Goal: Task Accomplishment & Management: Use online tool/utility

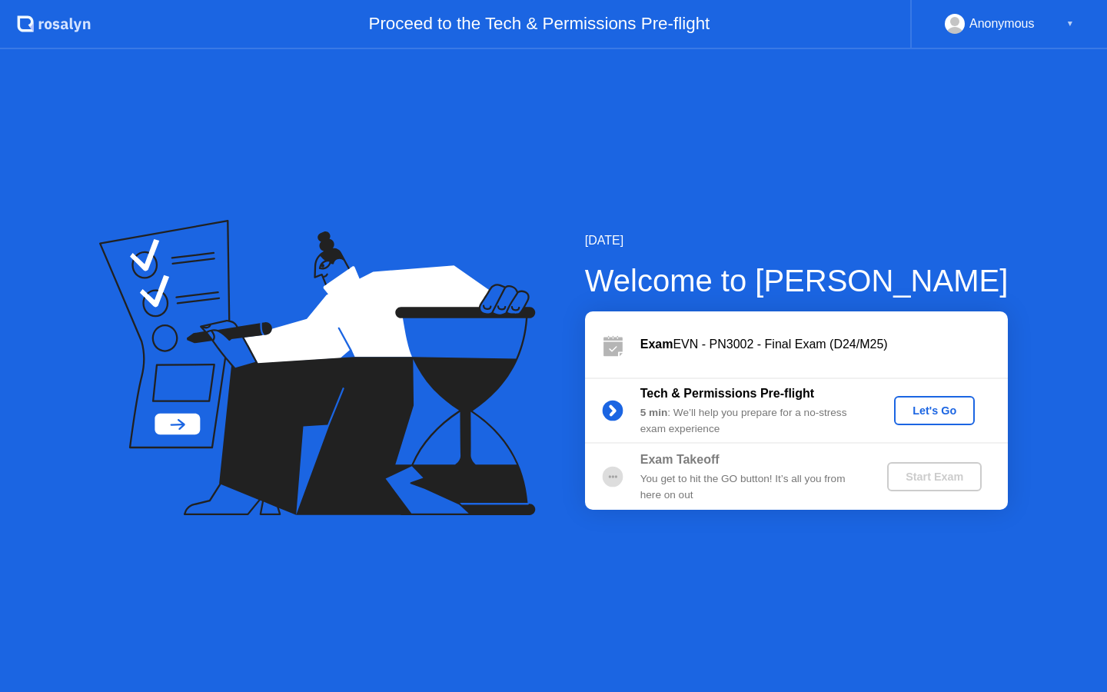
click at [927, 417] on div "Let's Go" at bounding box center [935, 411] width 68 height 12
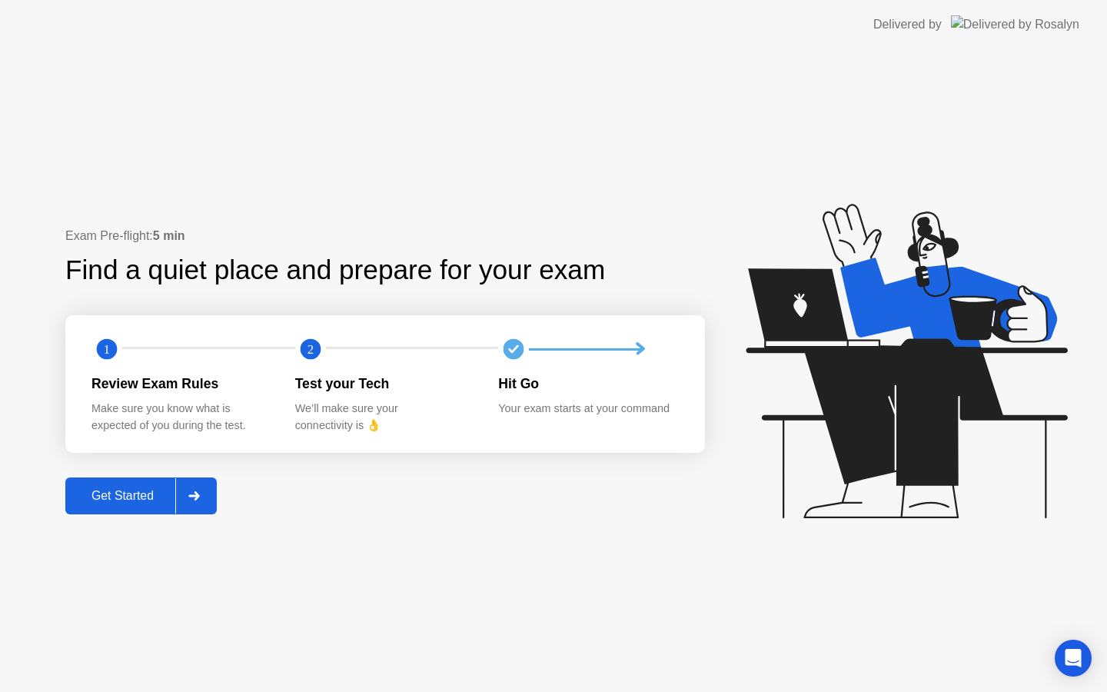
click at [158, 503] on div "Get Started" at bounding box center [122, 496] width 105 height 14
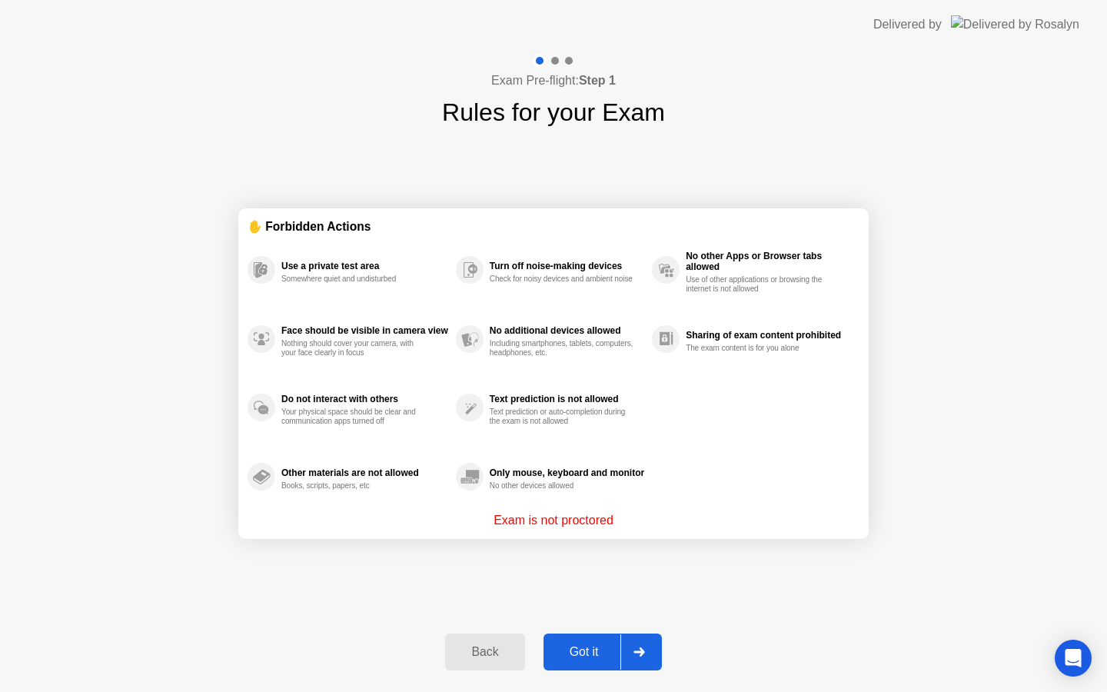
click at [597, 659] on div "Got it" at bounding box center [584, 652] width 72 height 14
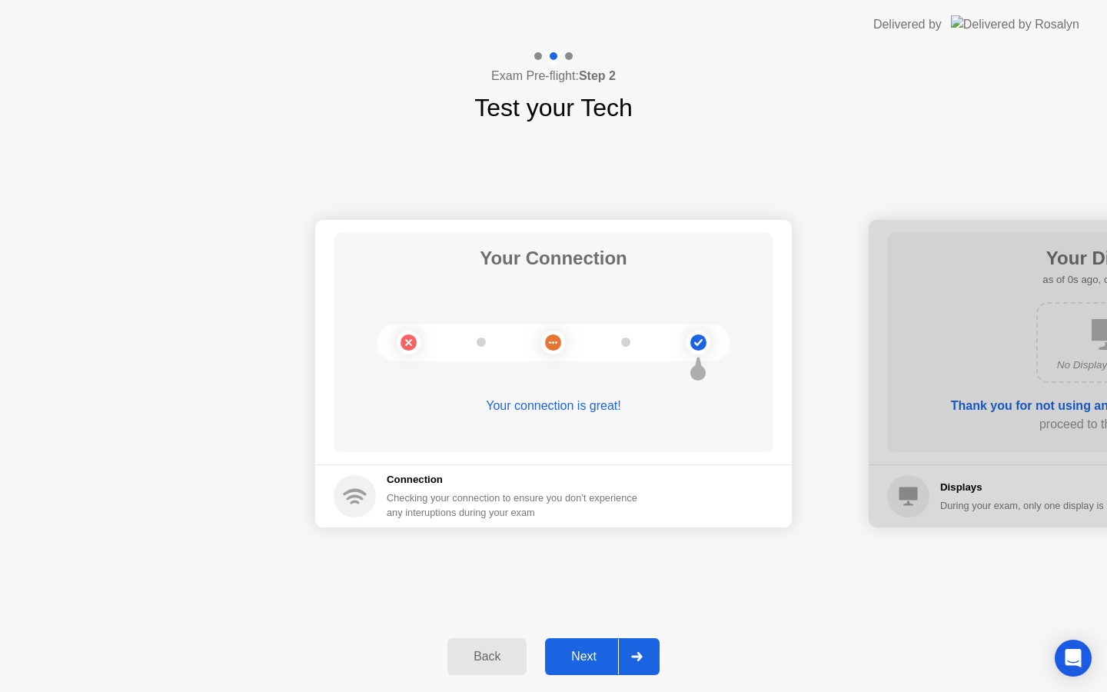
click at [589, 643] on button "Next" at bounding box center [602, 656] width 115 height 37
click at [589, 646] on button "Next" at bounding box center [602, 656] width 115 height 37
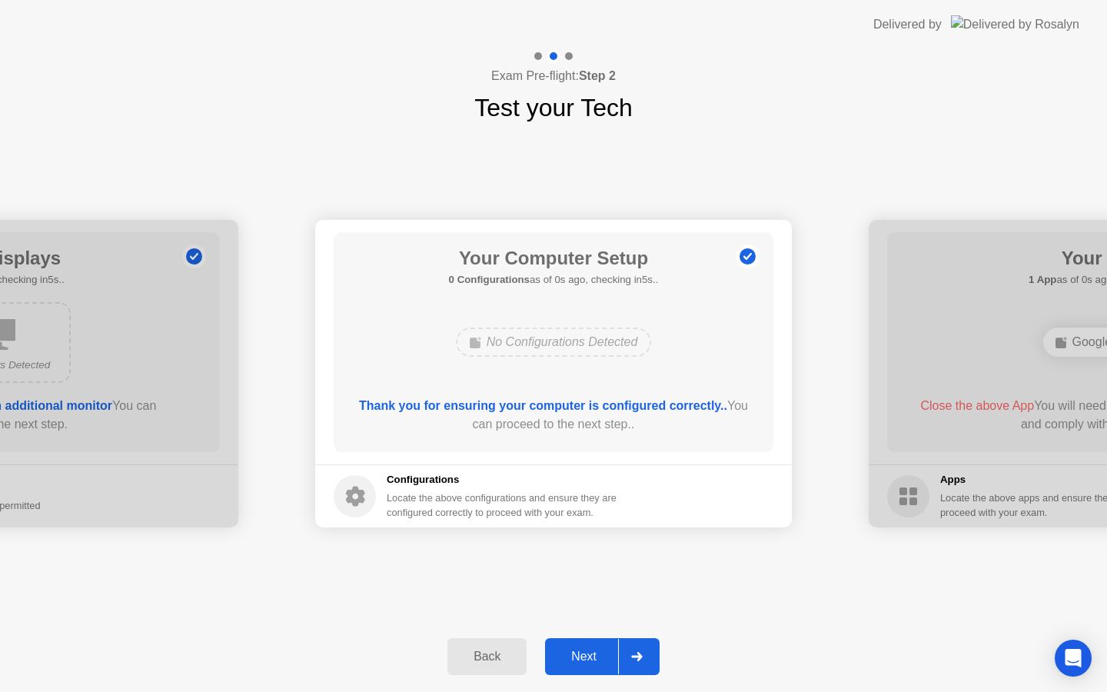
click at [589, 646] on button "Next" at bounding box center [602, 656] width 115 height 37
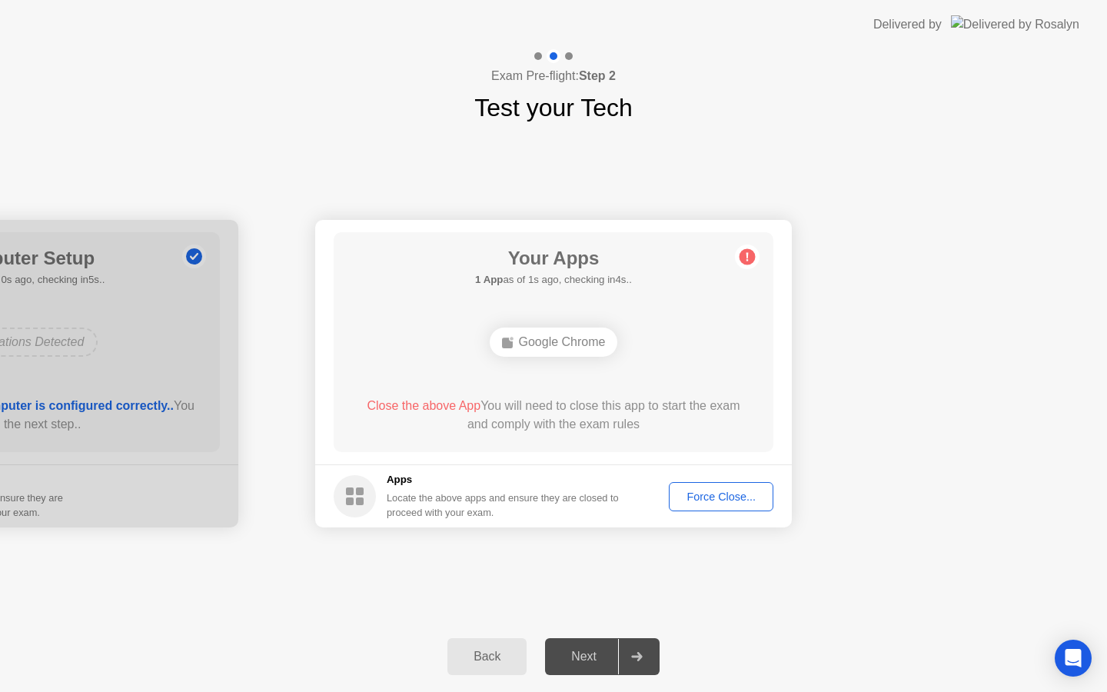
click at [692, 497] on div "Force Close..." at bounding box center [721, 497] width 94 height 12
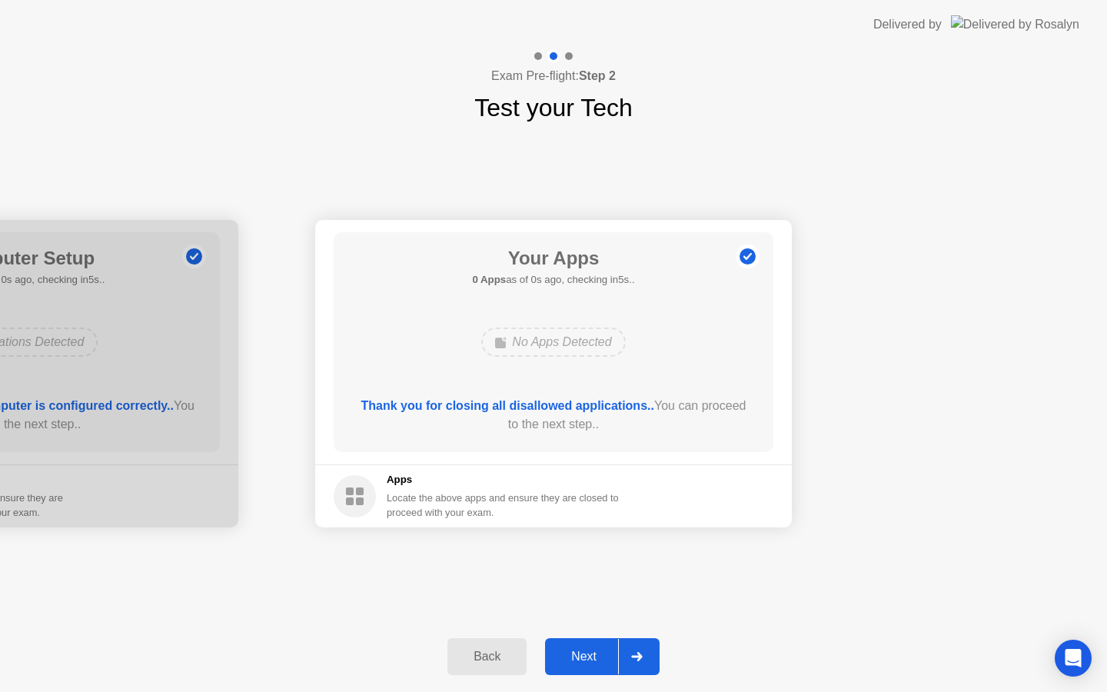
click at [578, 657] on div "Next" at bounding box center [584, 657] width 68 height 14
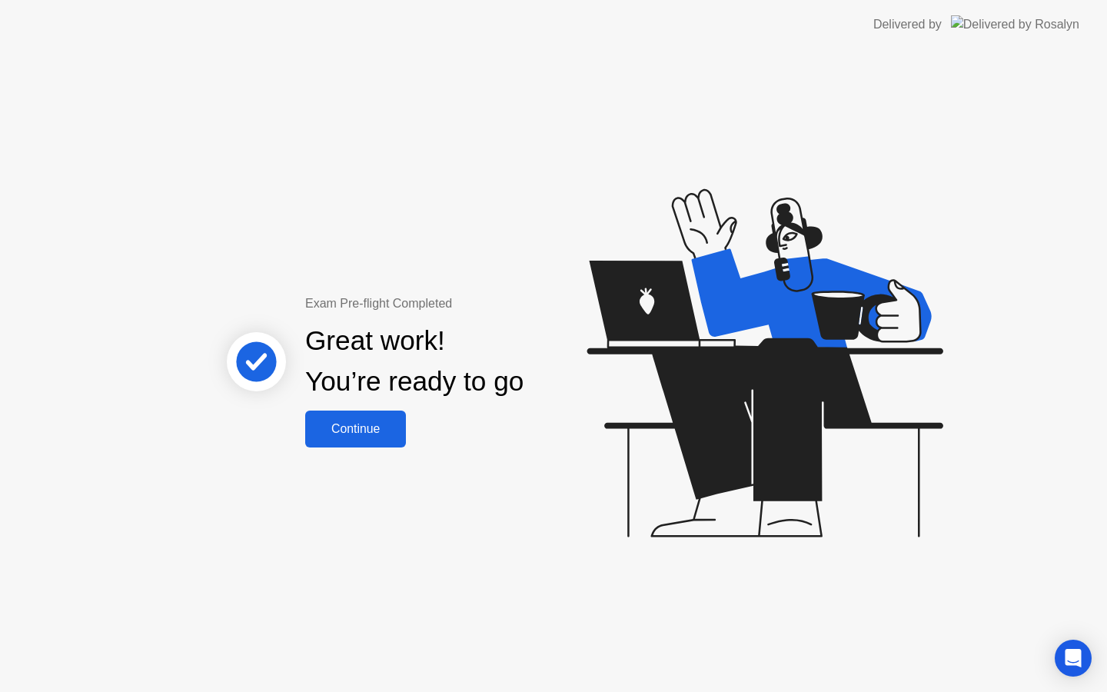
click at [392, 441] on button "Continue" at bounding box center [355, 429] width 101 height 37
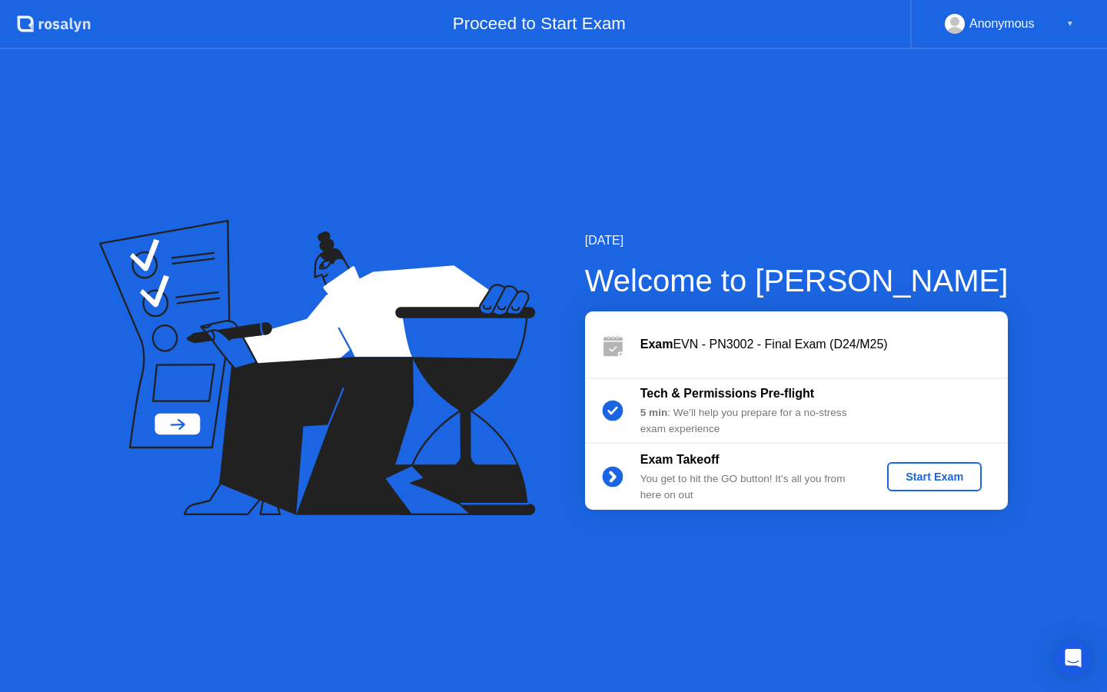
click at [959, 473] on div "Start Exam" at bounding box center [935, 477] width 82 height 12
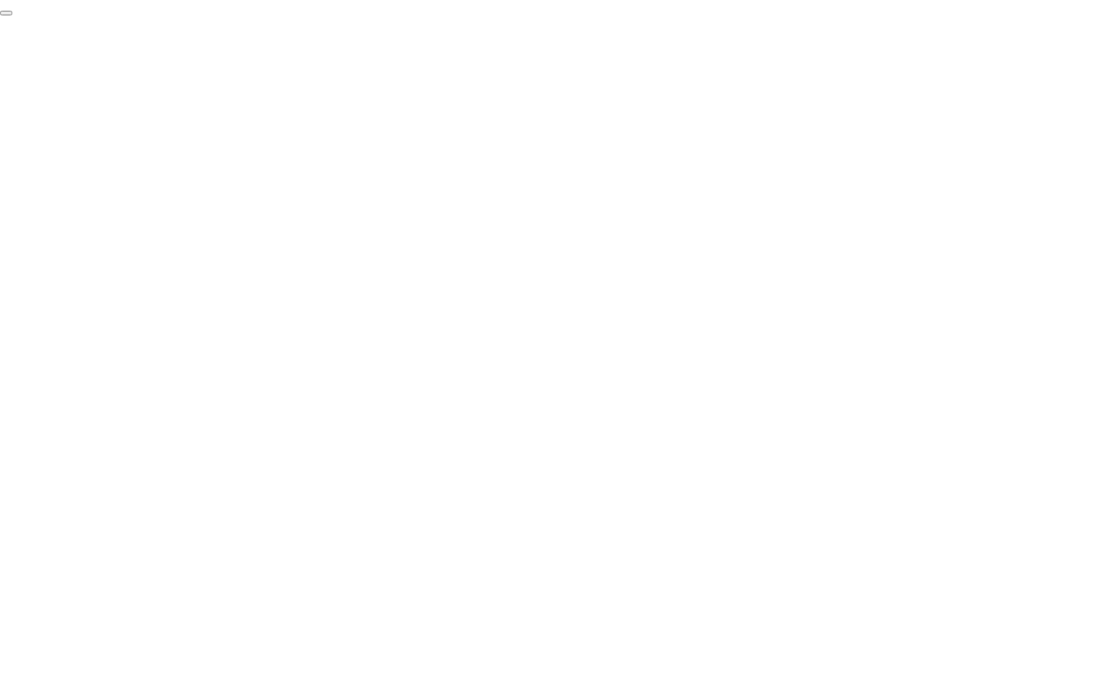
click div "End Proctoring Session"
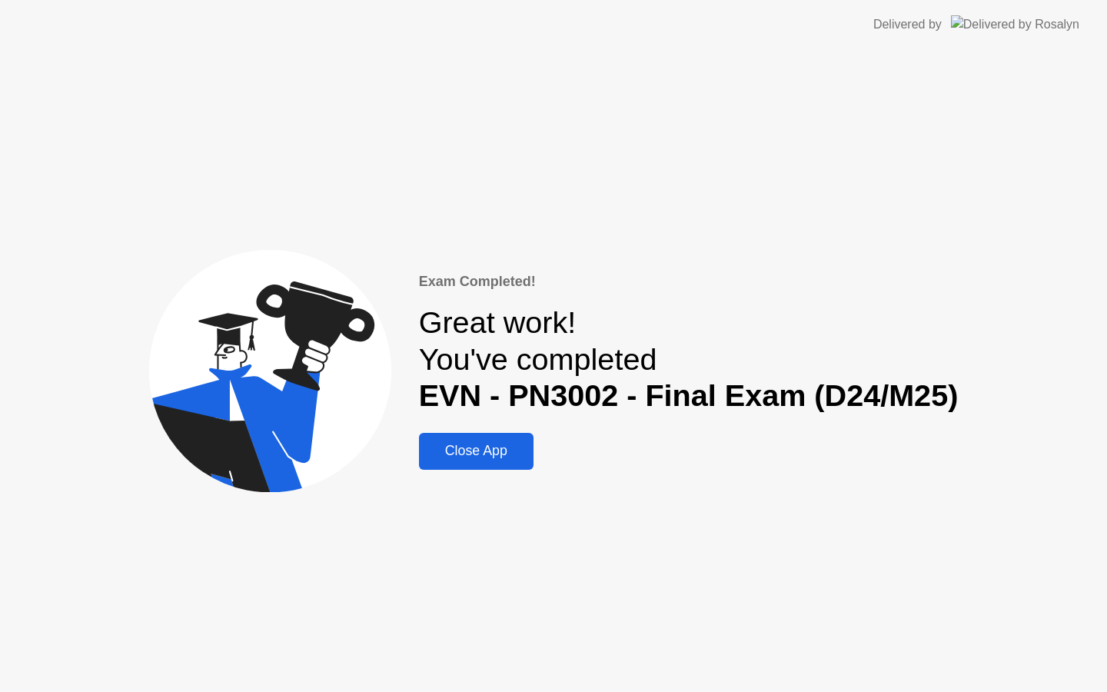
click at [461, 451] on div "Close App" at bounding box center [476, 451] width 105 height 16
